Goal: Task Accomplishment & Management: Use online tool/utility

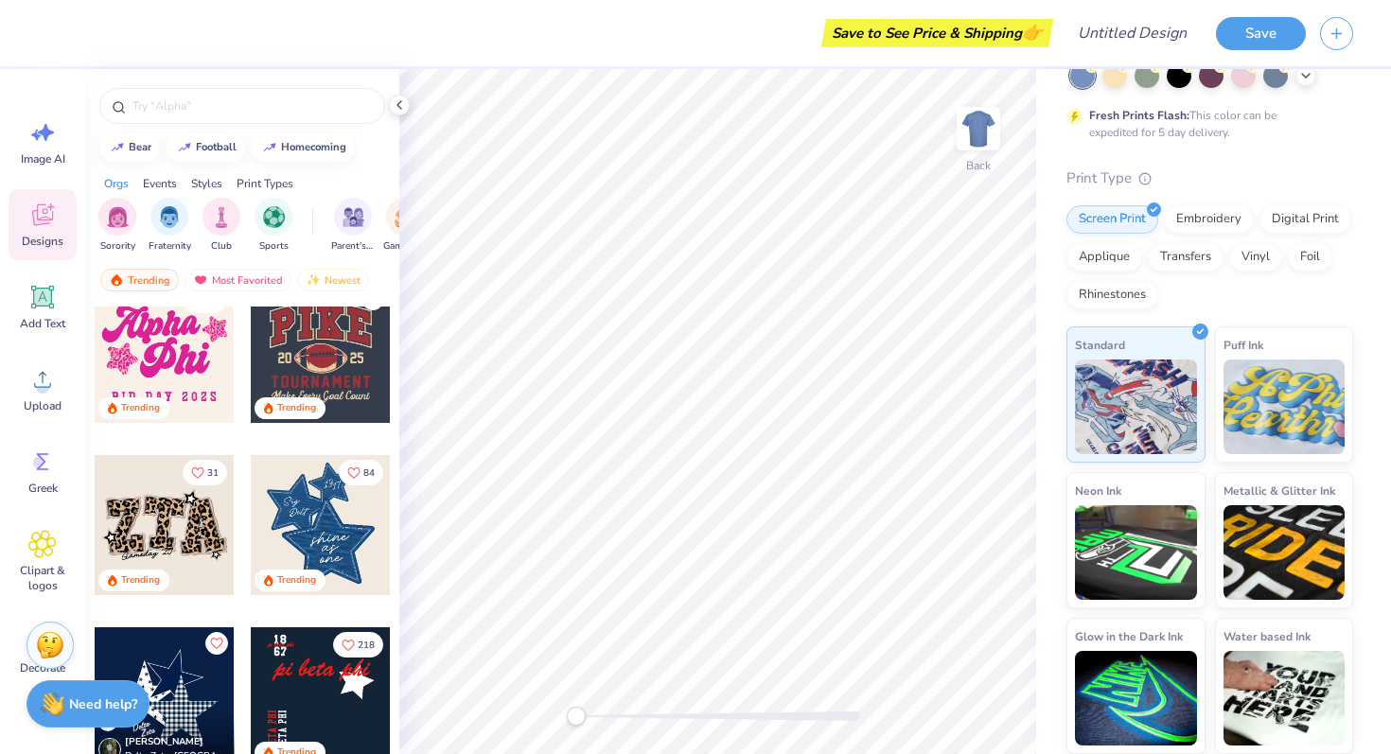
scroll to position [1575, 0]
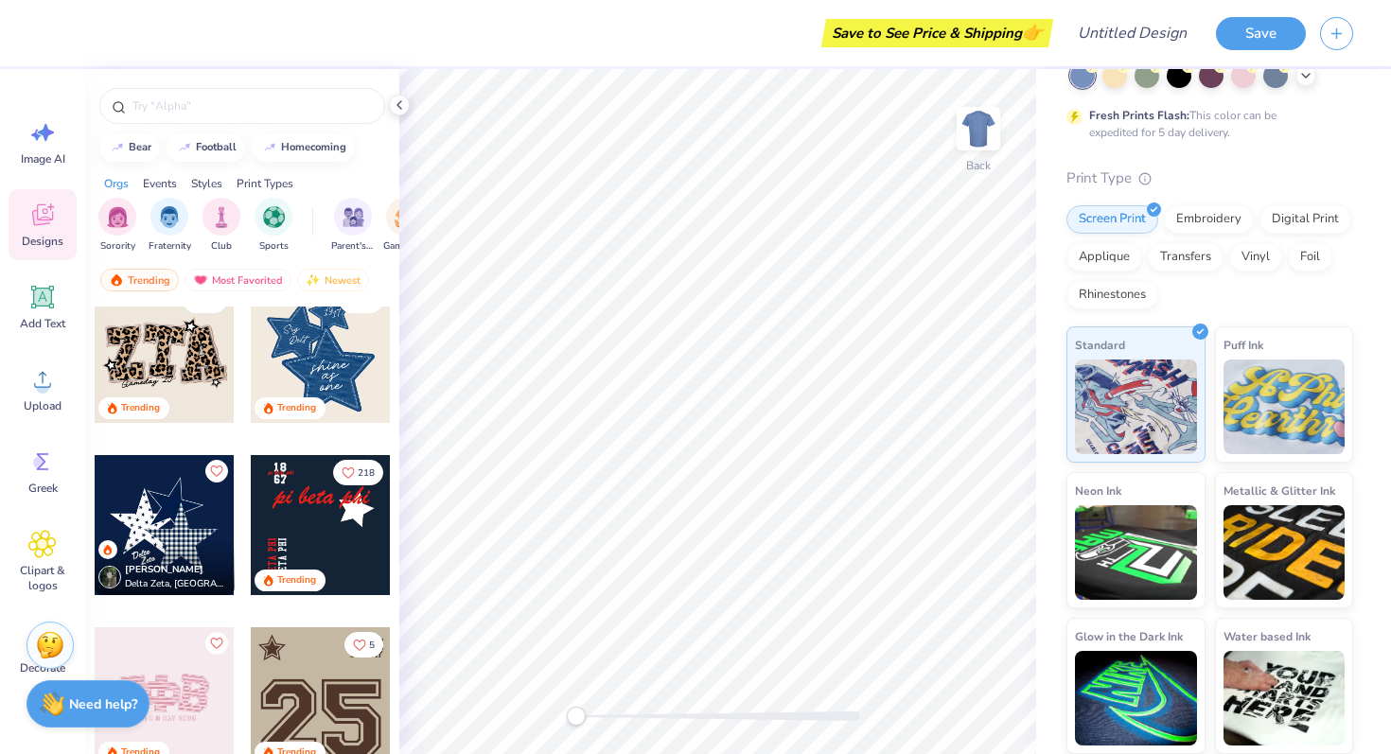
click at [308, 554] on div at bounding box center [321, 525] width 140 height 140
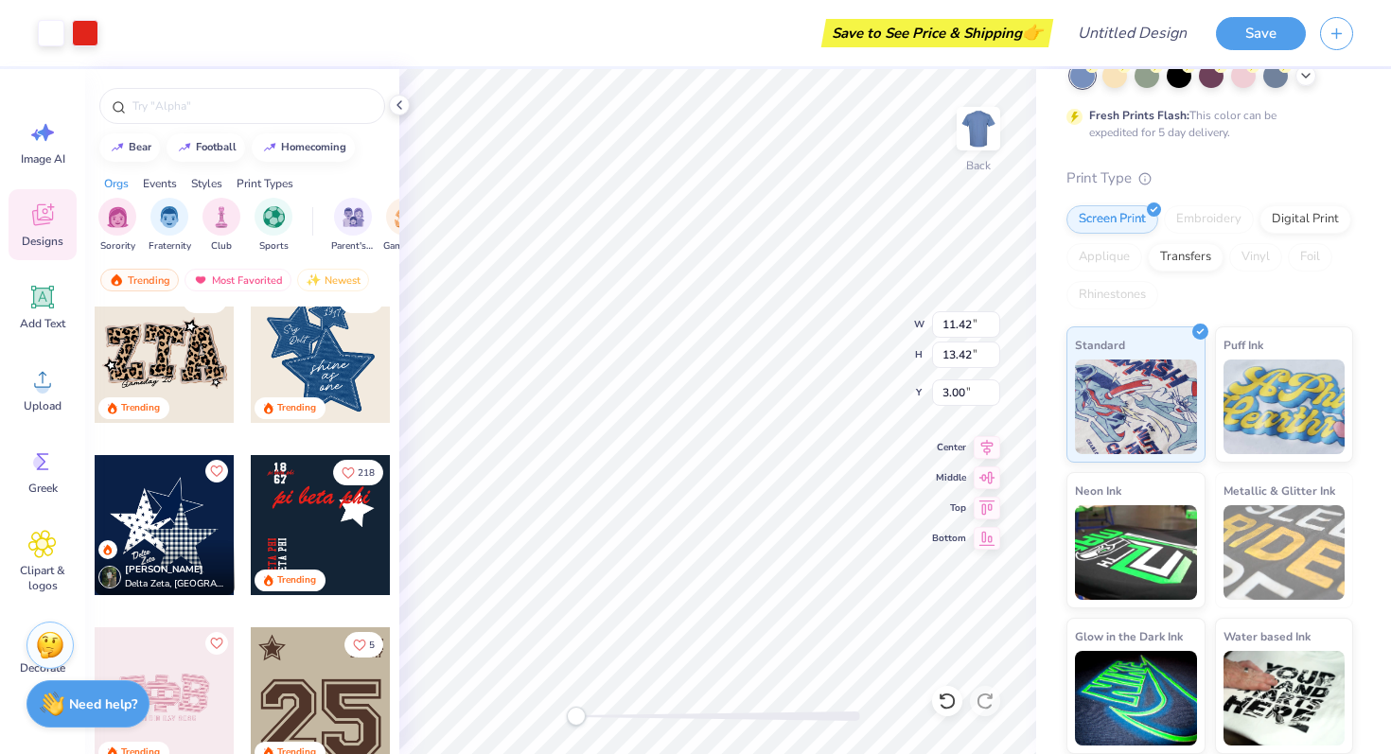
scroll to position [77, 0]
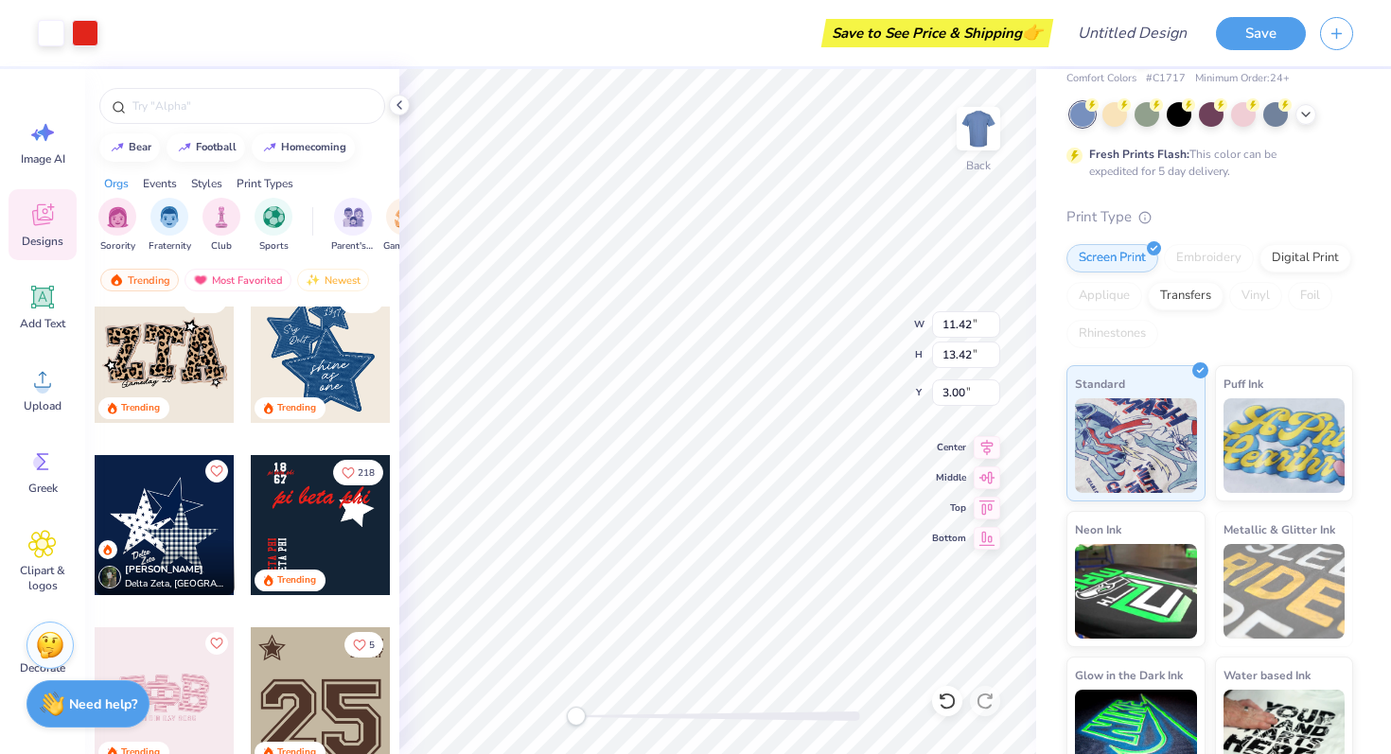
click at [310, 533] on div at bounding box center [321, 525] width 140 height 140
click at [1176, 113] on div at bounding box center [1179, 112] width 25 height 25
click at [1283, 112] on div at bounding box center [1276, 112] width 25 height 25
click at [1309, 112] on icon at bounding box center [1306, 112] width 15 height 15
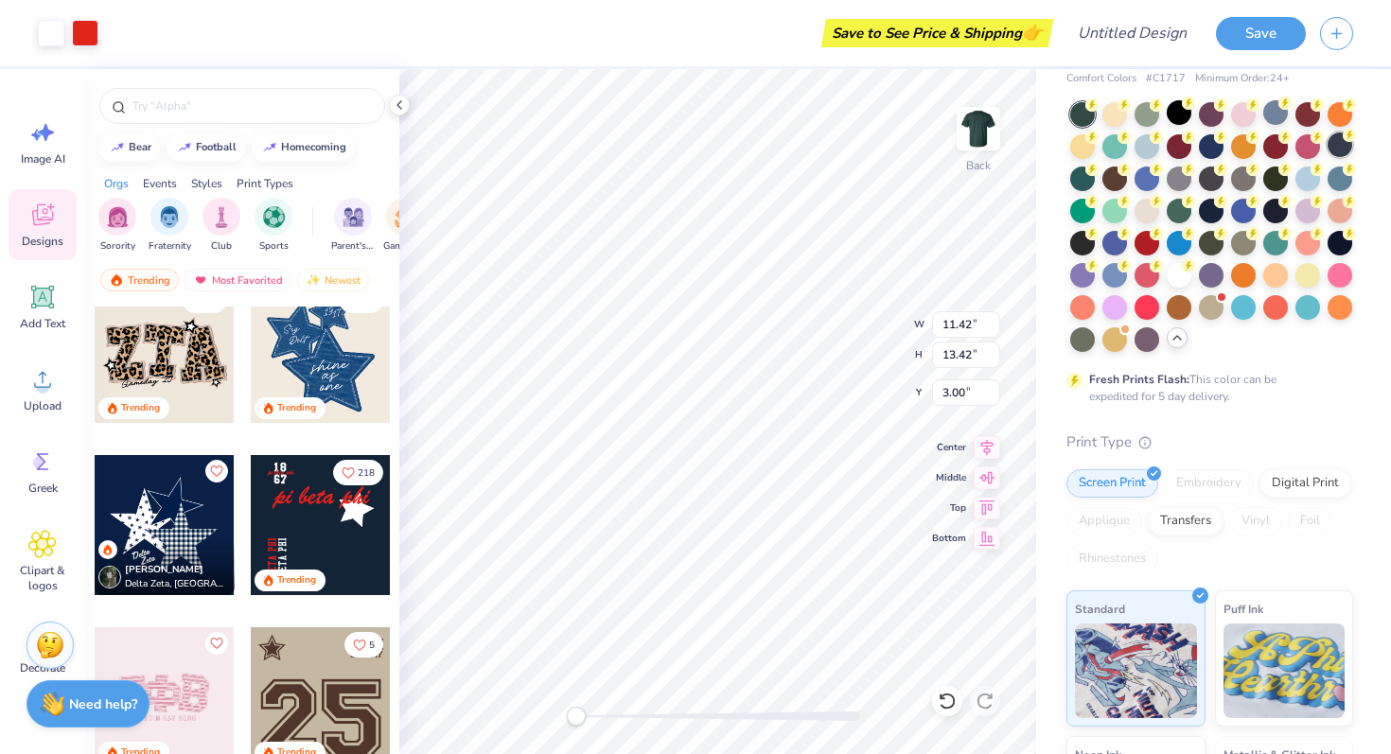
click at [1339, 147] on div at bounding box center [1340, 145] width 25 height 25
click at [1216, 208] on div at bounding box center [1211, 209] width 25 height 25
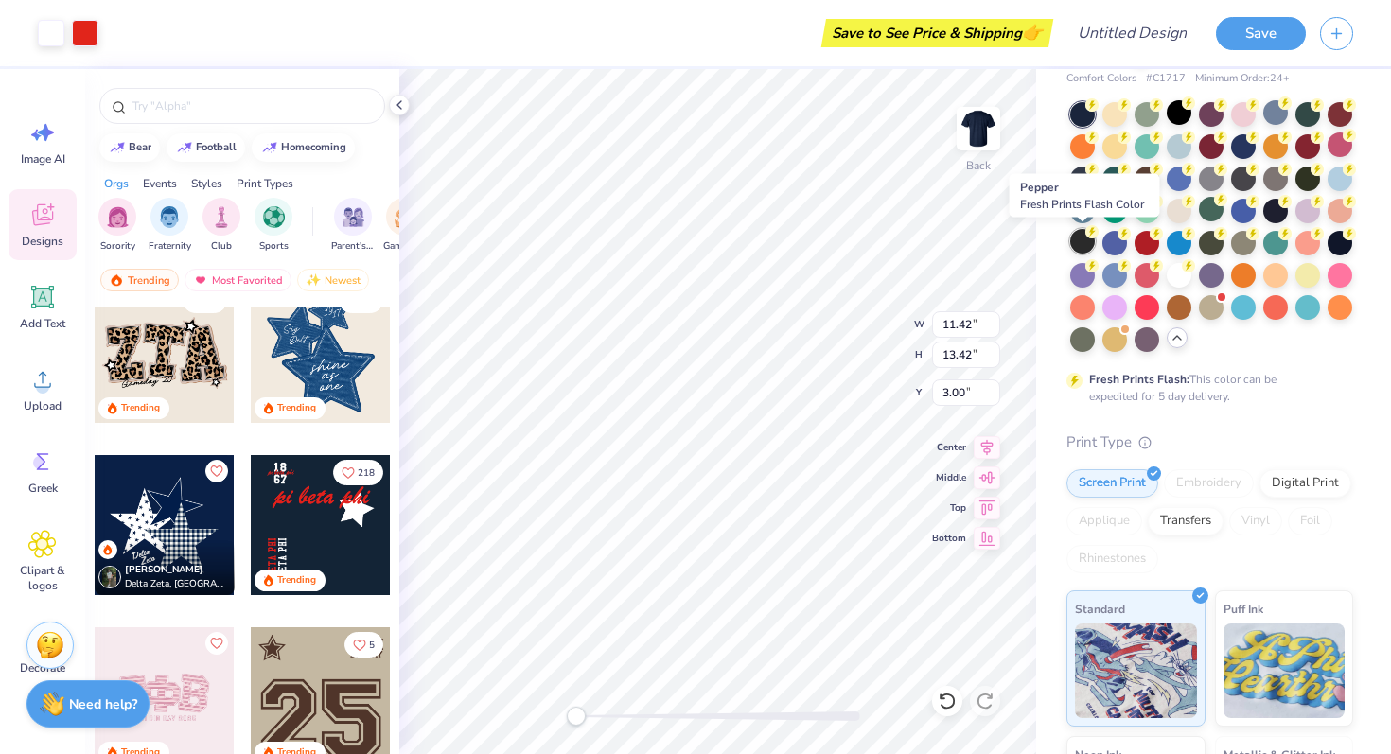
click at [1078, 248] on div at bounding box center [1083, 241] width 25 height 25
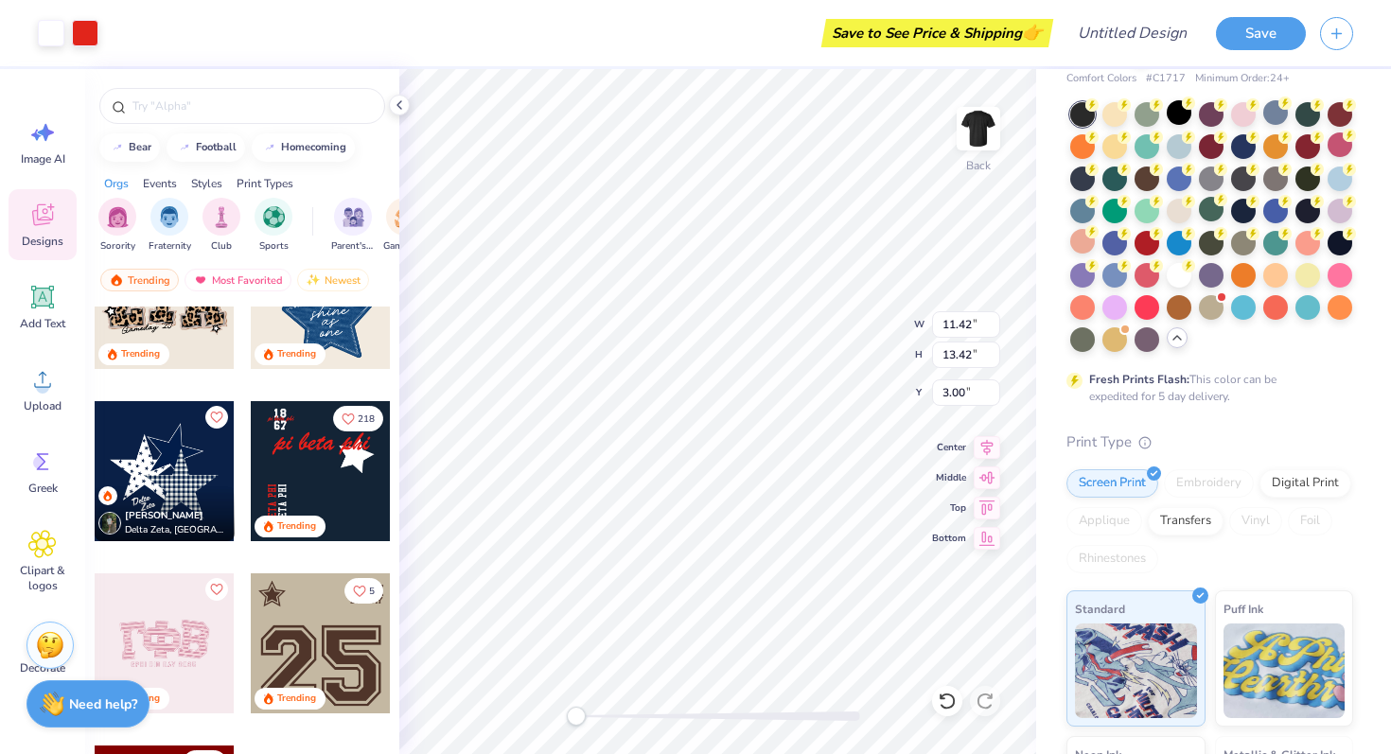
scroll to position [1597, 0]
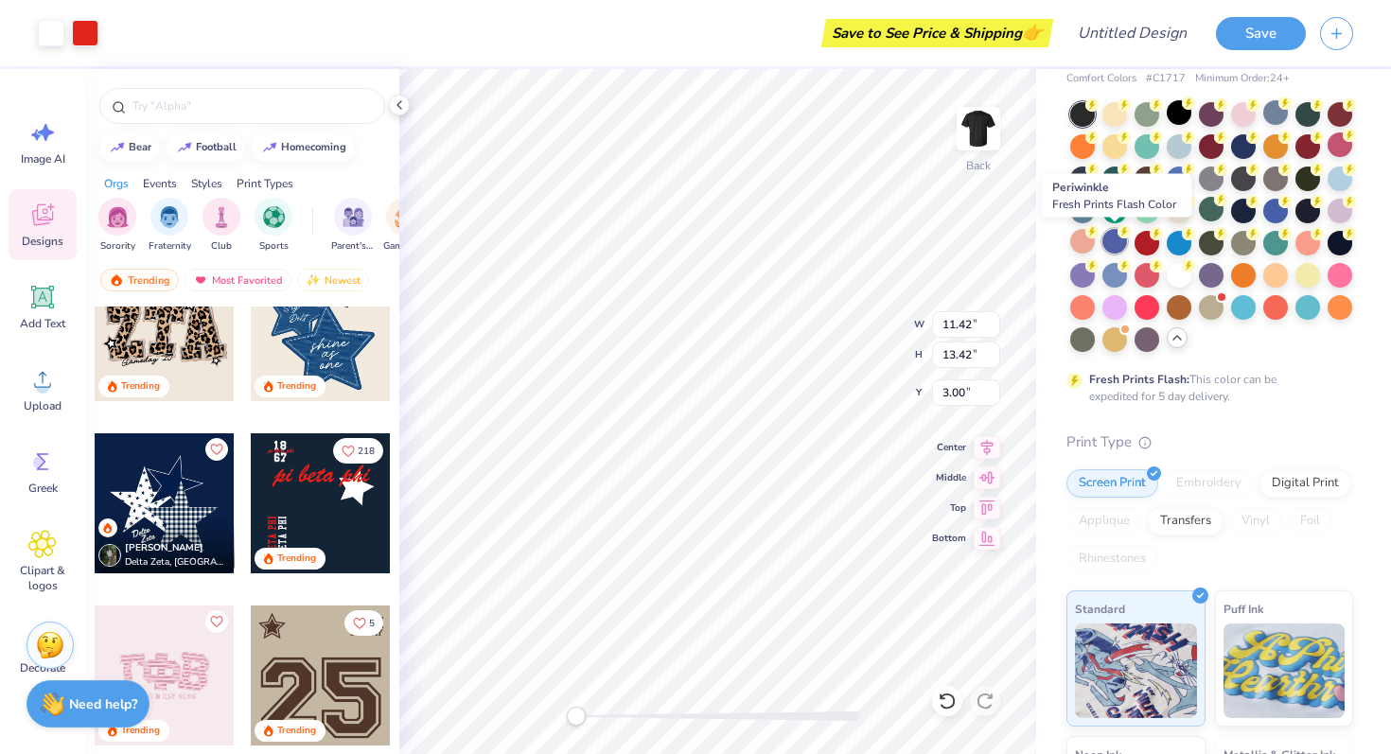
click at [1109, 244] on div at bounding box center [1115, 241] width 25 height 25
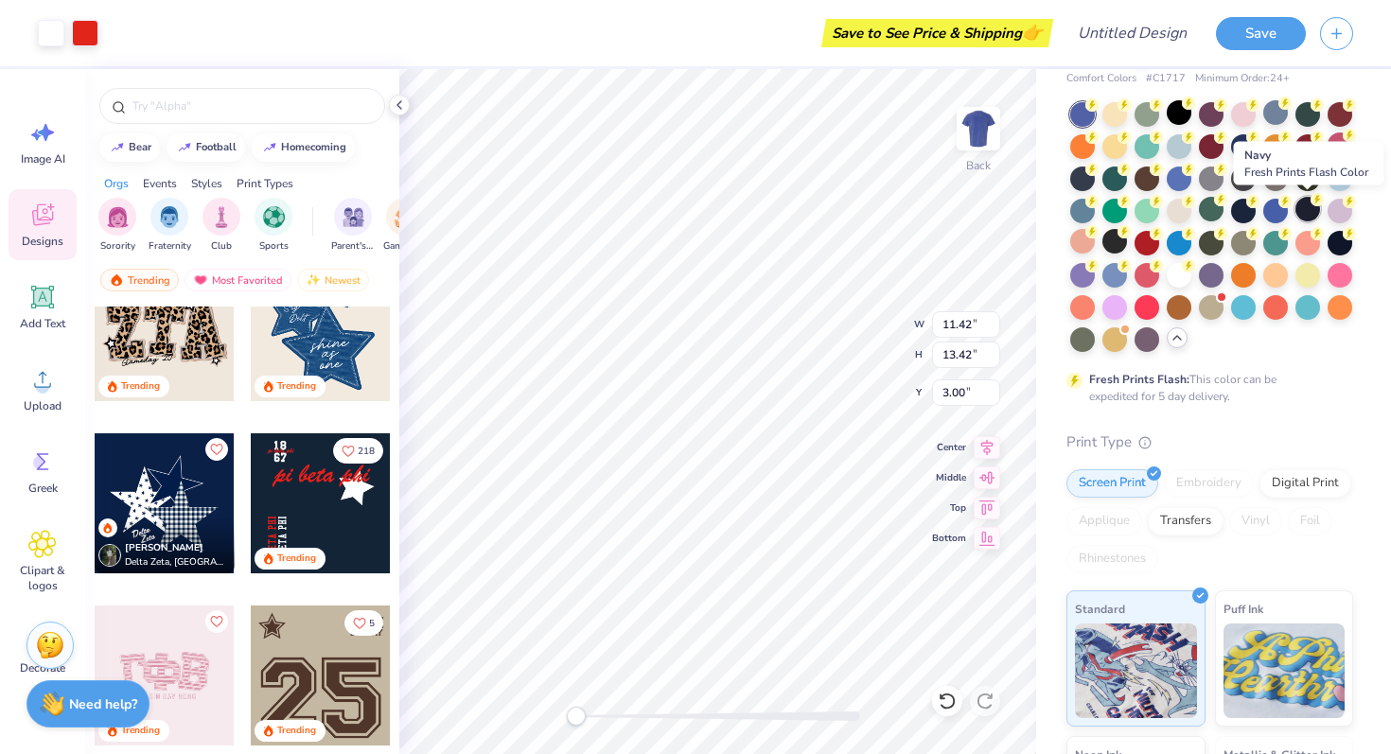
click at [1313, 213] on div at bounding box center [1308, 209] width 25 height 25
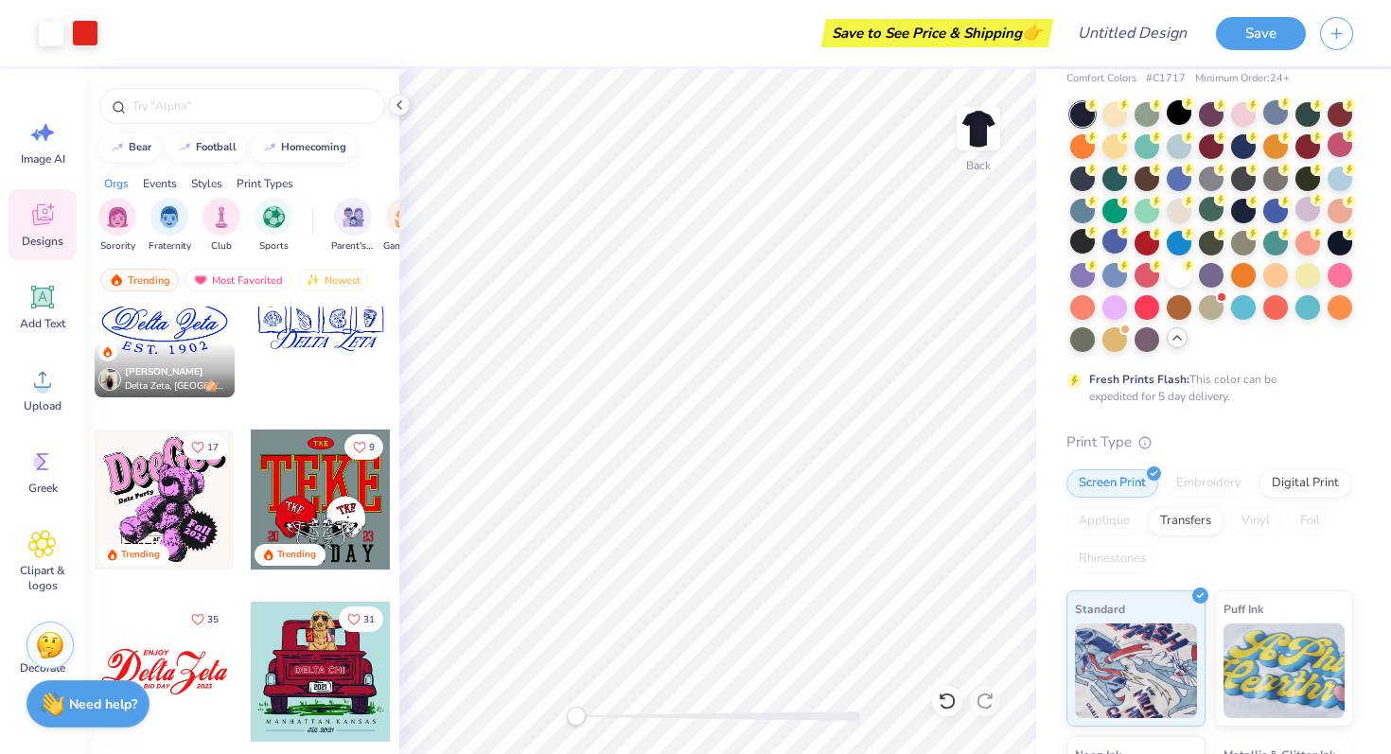
scroll to position [11418, 0]
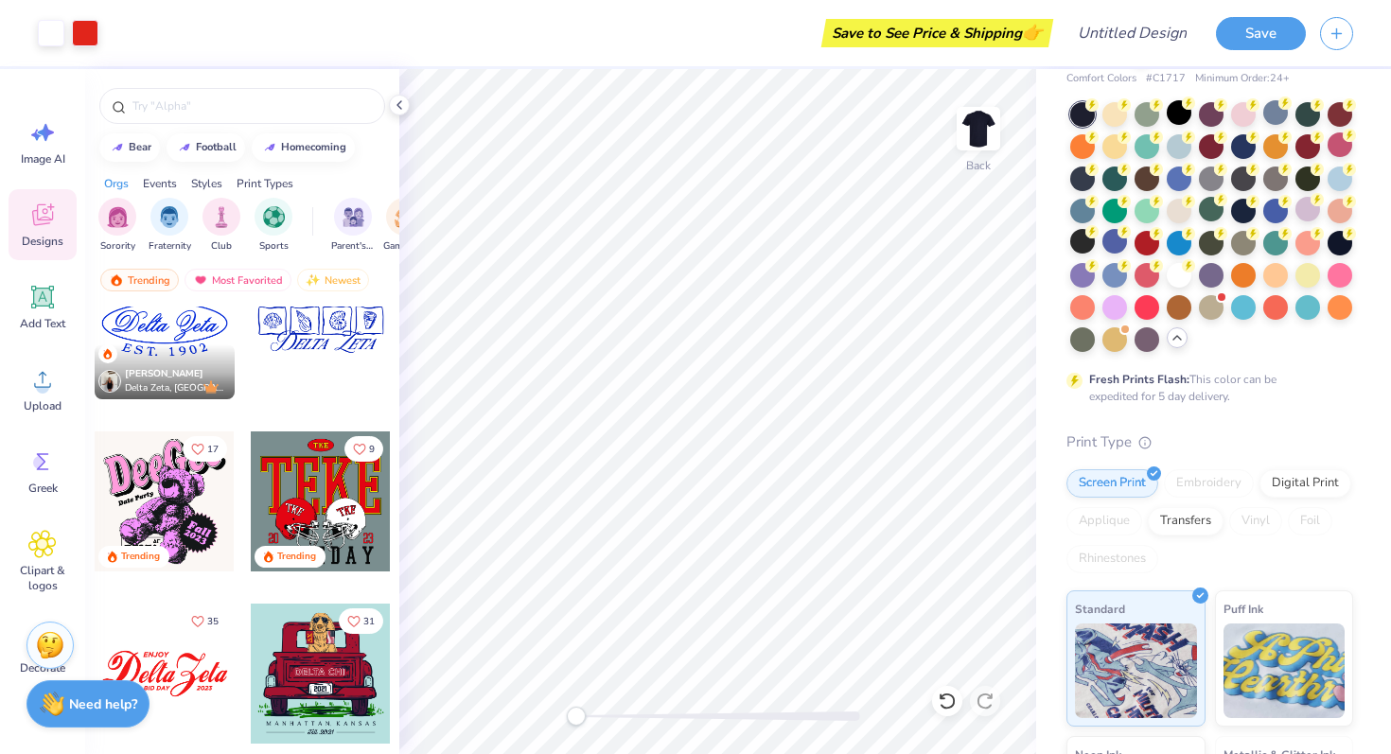
click at [174, 345] on div "Alexis Meza Delta Zeta, Sacred Heart University" at bounding box center [165, 372] width 140 height 55
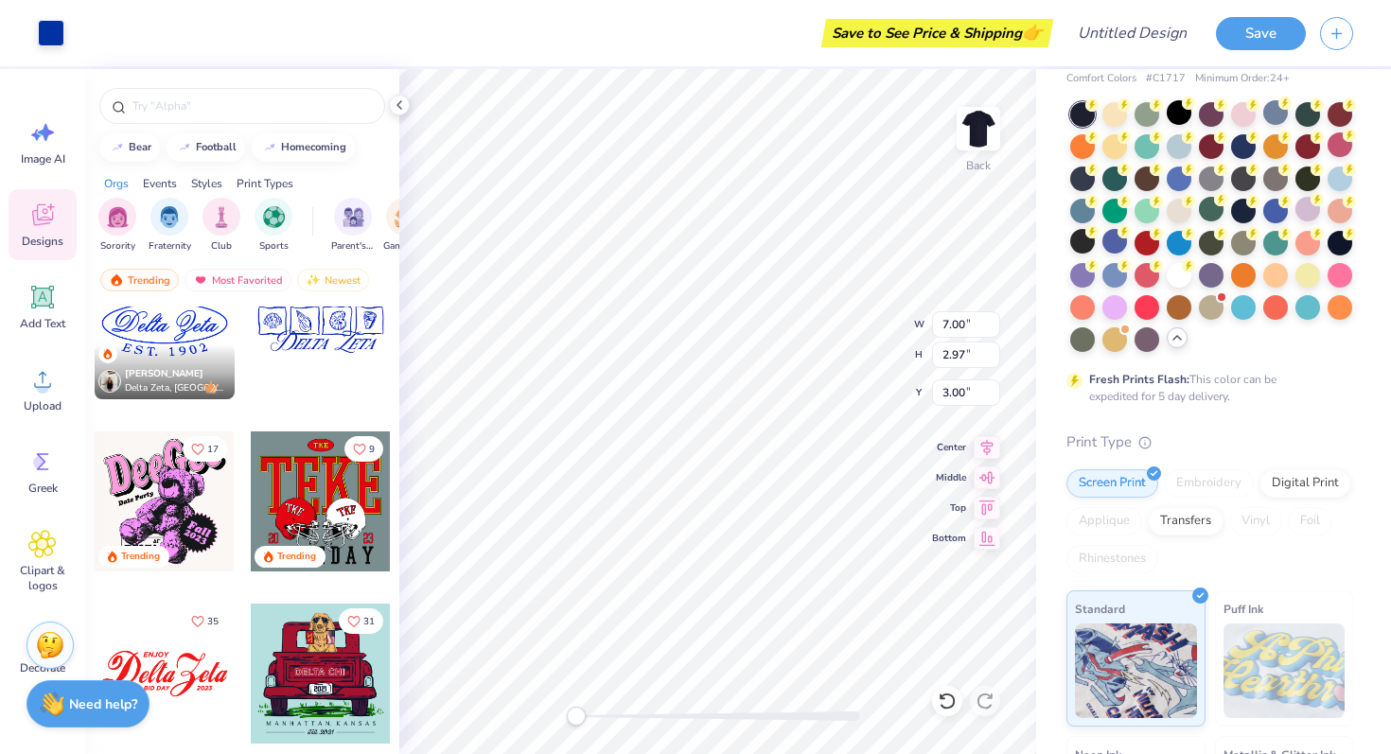
type input "11.42"
type input "13.42"
click at [1180, 277] on div at bounding box center [1179, 273] width 25 height 25
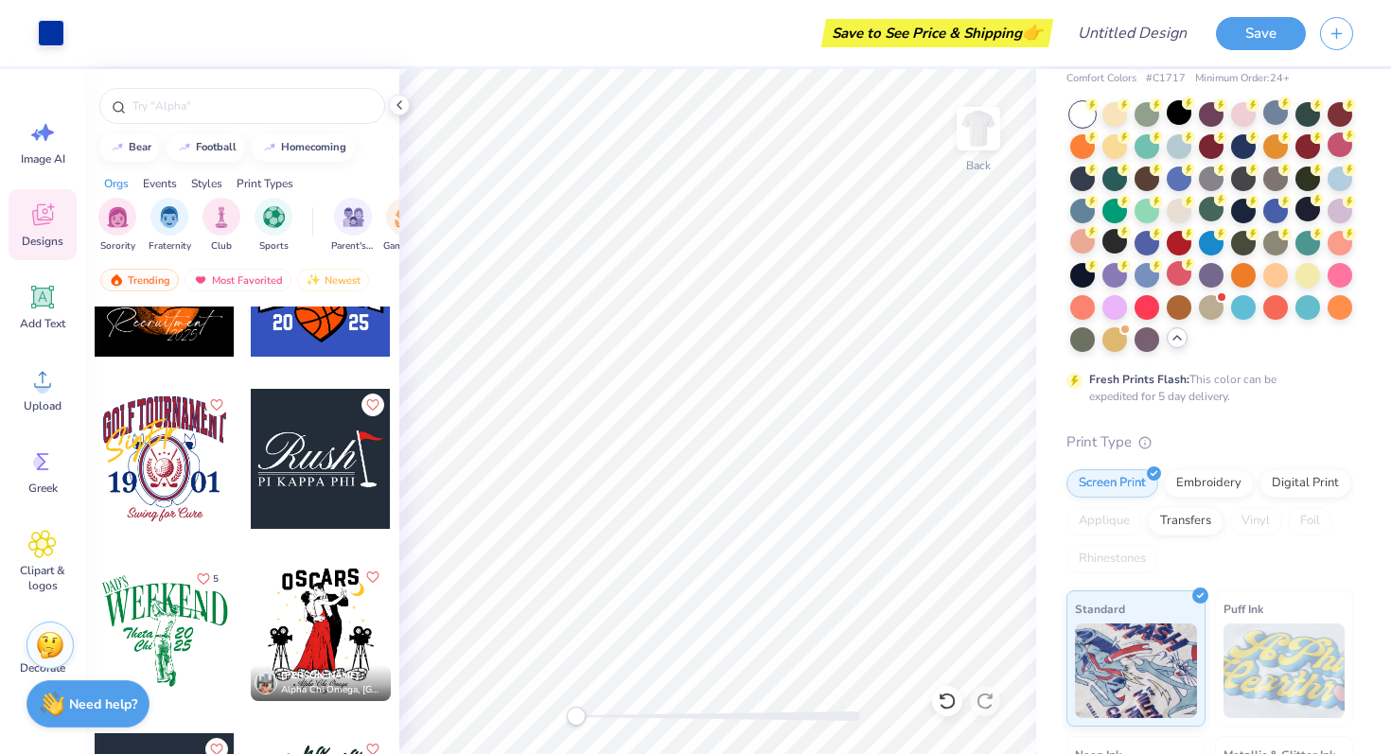
scroll to position [14309, 0]
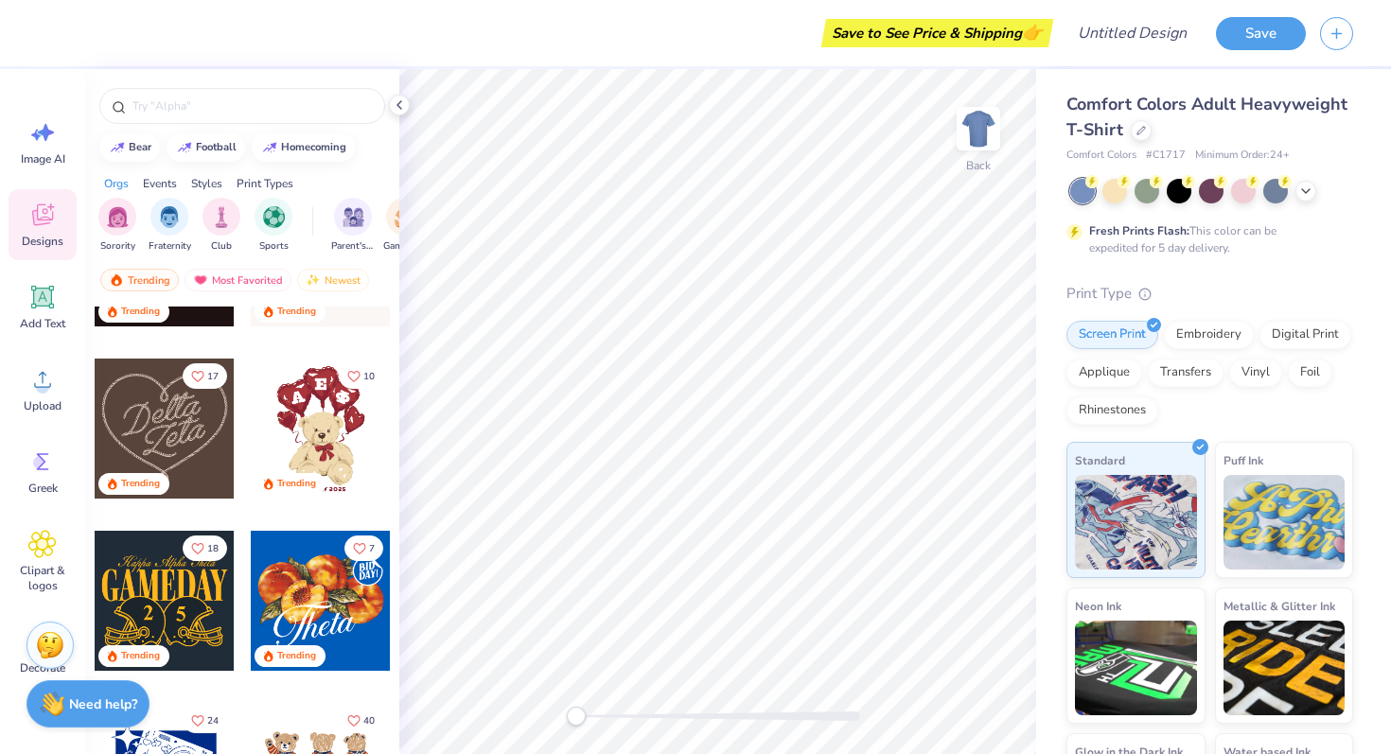
scroll to position [831, 0]
